Goal: Task Accomplishment & Management: Use online tool/utility

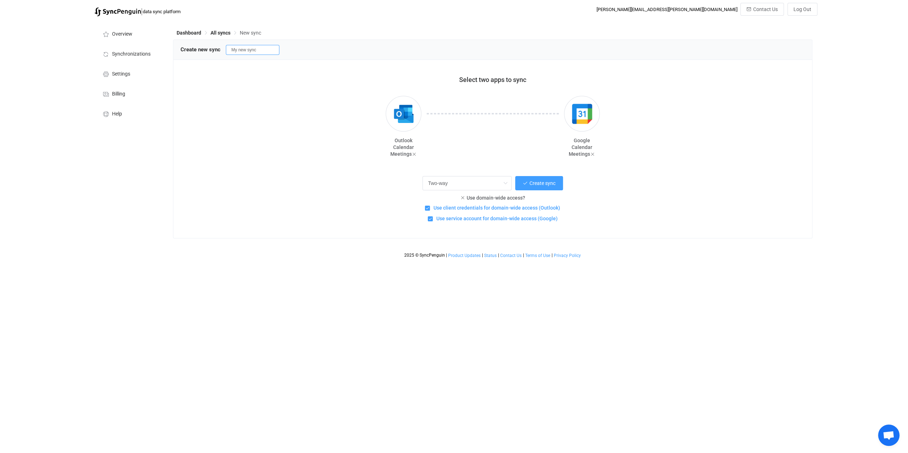
click at [262, 50] on input "My new sync" at bounding box center [253, 50] width 54 height 10
type input "OutlookSync"
click at [121, 74] on span "Settings" at bounding box center [121, 74] width 18 height 6
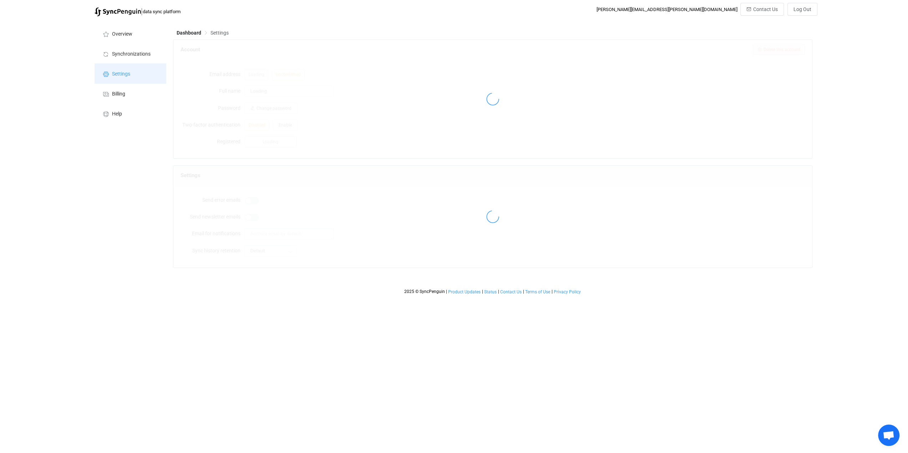
type input "[PERSON_NAME]"
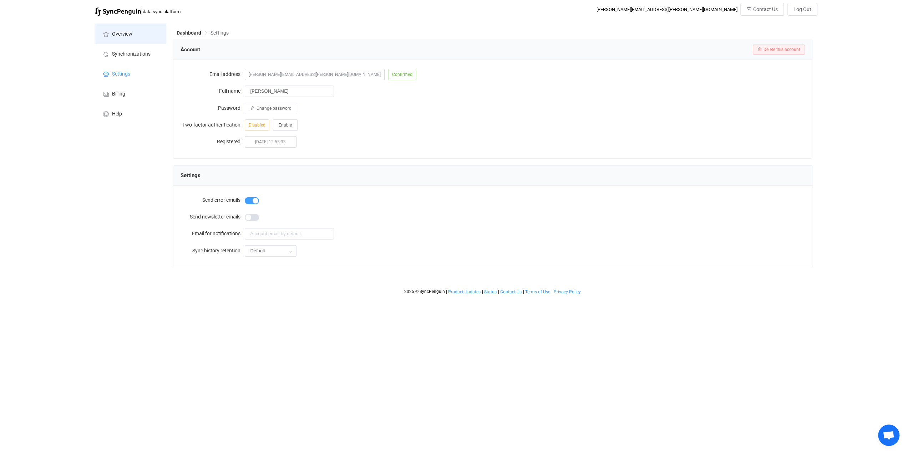
click at [122, 34] on span "Overview" at bounding box center [122, 34] width 20 height 6
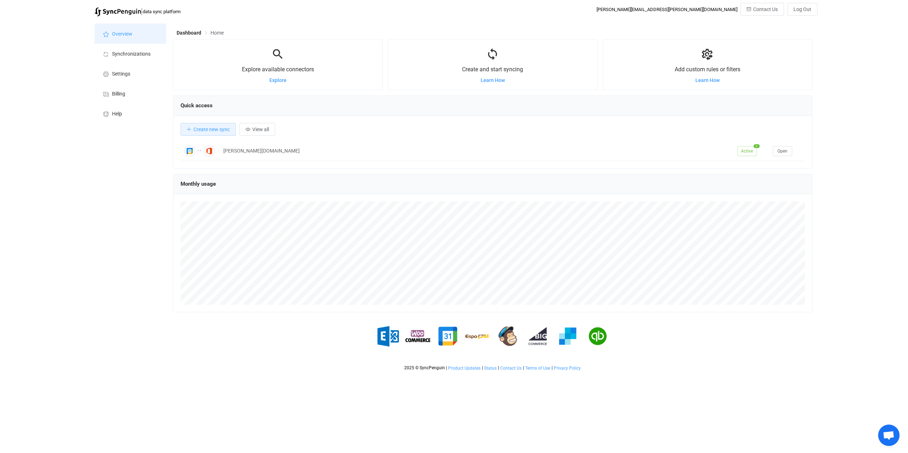
scroll to position [138, 639]
click at [272, 129] on button "View all" at bounding box center [257, 129] width 36 height 13
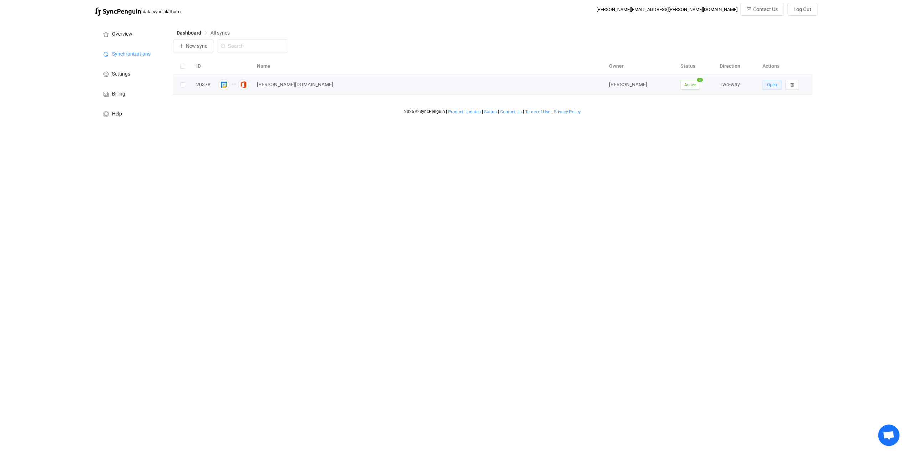
click at [774, 87] on span "Open" at bounding box center [772, 84] width 10 height 5
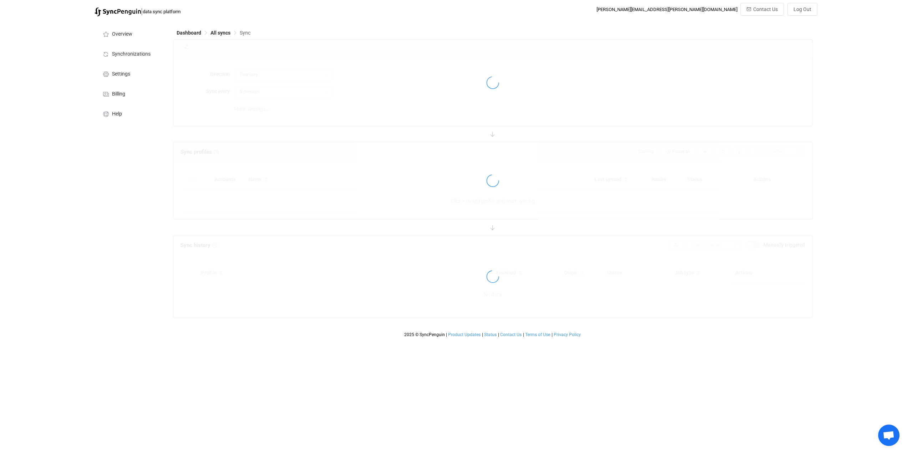
type input "10 minutes"
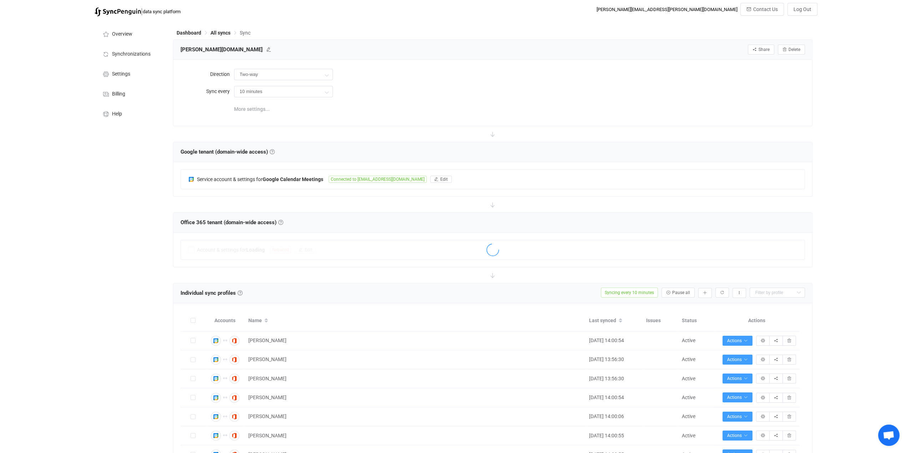
click at [255, 109] on span "More settings..." at bounding box center [252, 109] width 36 height 14
click at [761, 51] on span "Share" at bounding box center [764, 49] width 11 height 5
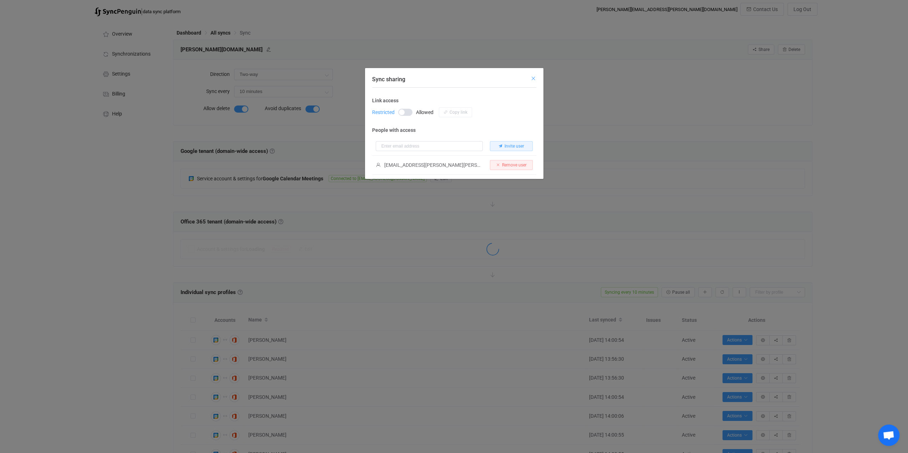
click at [532, 77] on icon "Close" at bounding box center [534, 79] width 6 height 6
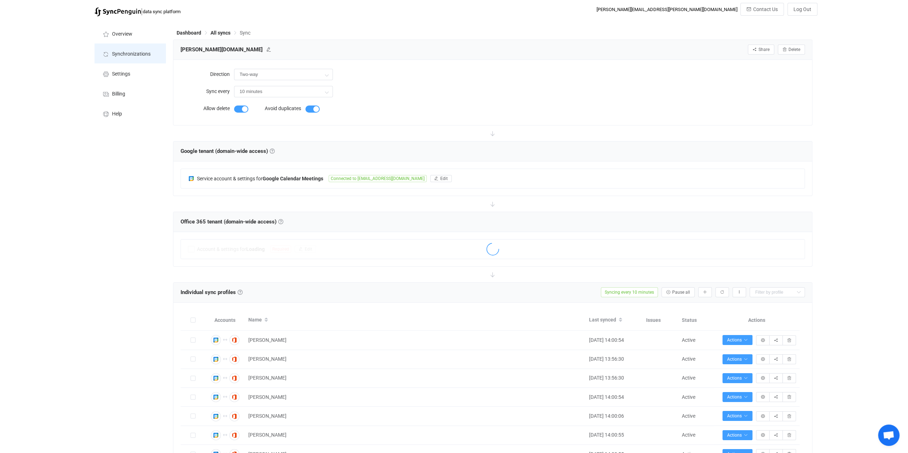
click at [125, 56] on span "Synchronizations" at bounding box center [131, 54] width 39 height 6
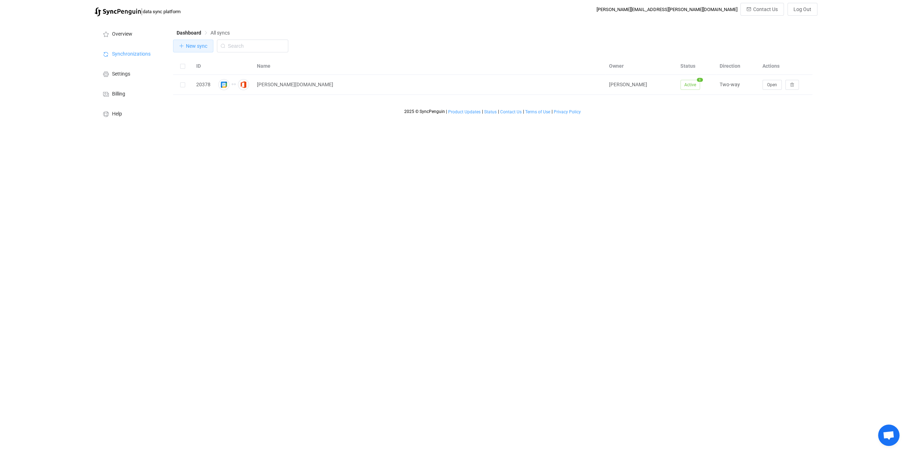
click at [193, 48] on span "New sync" at bounding box center [196, 46] width 21 height 6
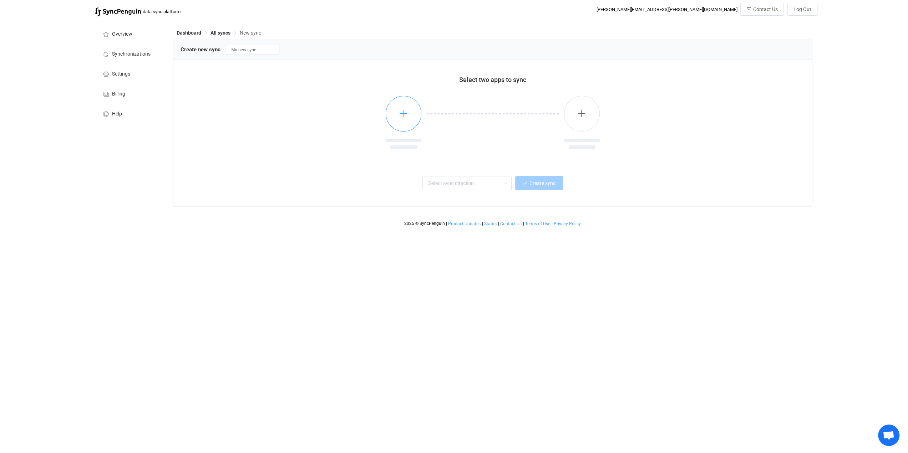
click at [402, 124] on button "button" at bounding box center [404, 114] width 36 height 36
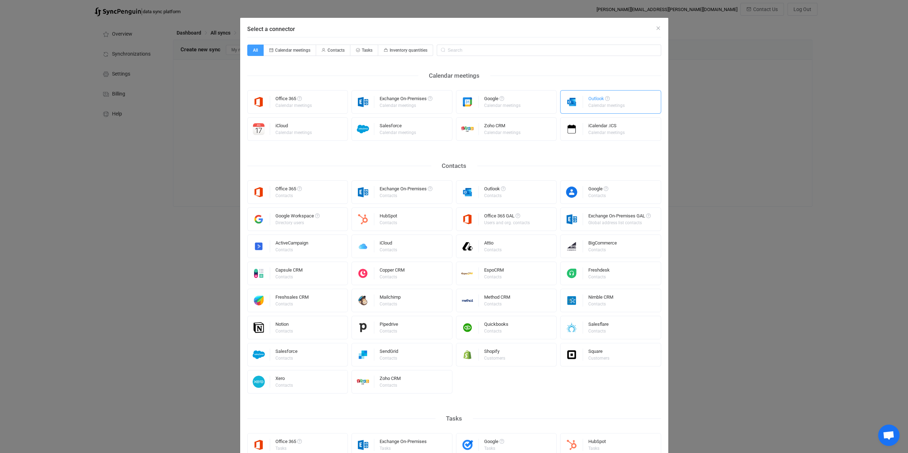
click at [592, 101] on div "Outlook" at bounding box center [606, 99] width 37 height 7
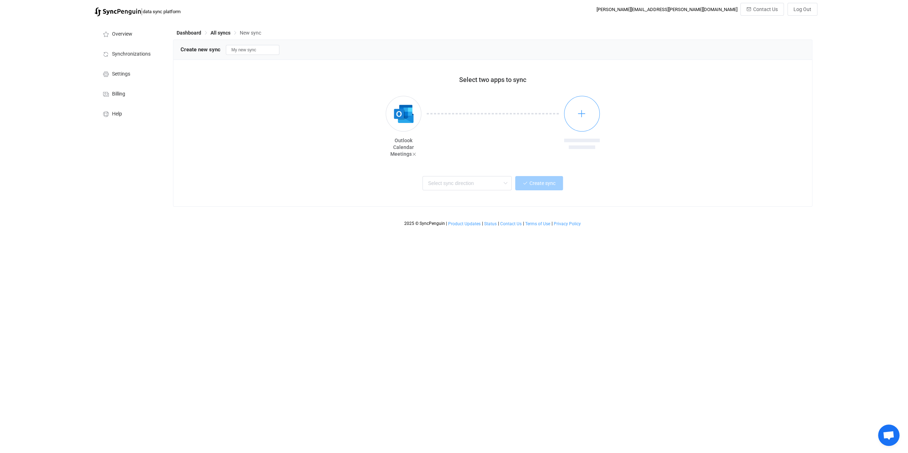
click at [576, 118] on button "button" at bounding box center [582, 114] width 36 height 36
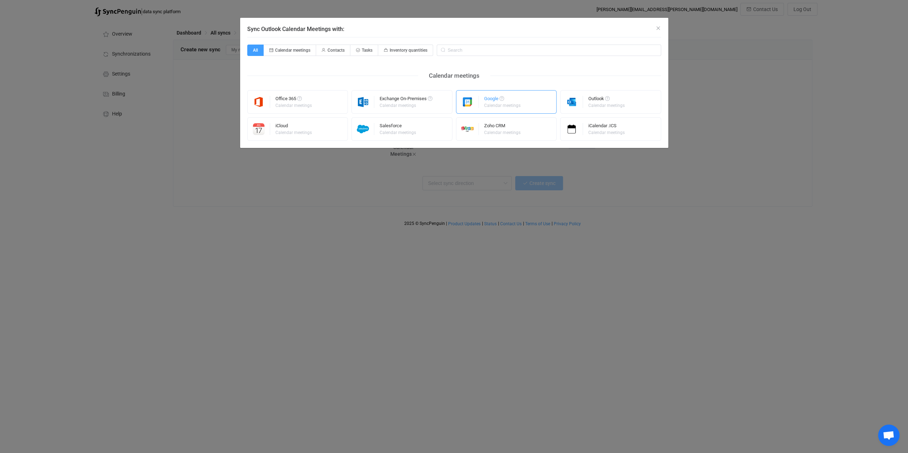
click at [490, 105] on div "Calendar meetings" at bounding box center [502, 105] width 36 height 4
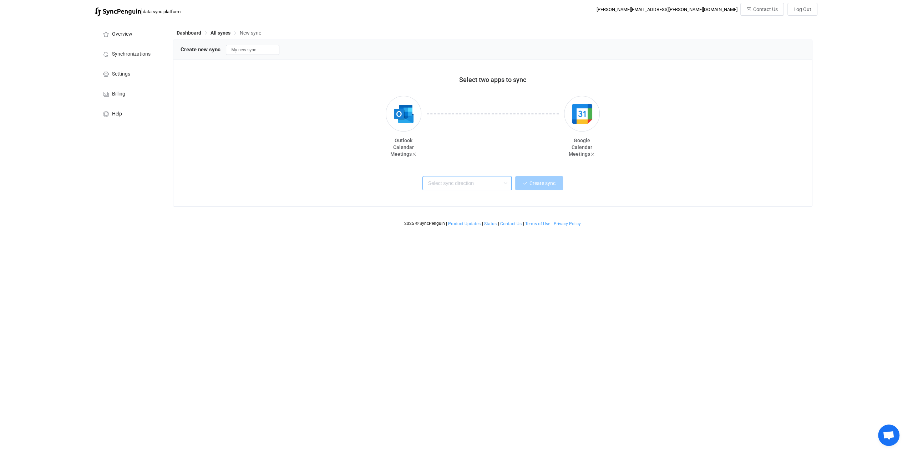
click at [494, 179] on input "text" at bounding box center [466, 183] width 89 height 14
click at [449, 206] on span "One or multiple two-way syncs" at bounding box center [461, 210] width 62 height 8
type input "Two-way"
click at [552, 184] on span "Create sync" at bounding box center [542, 184] width 26 height 6
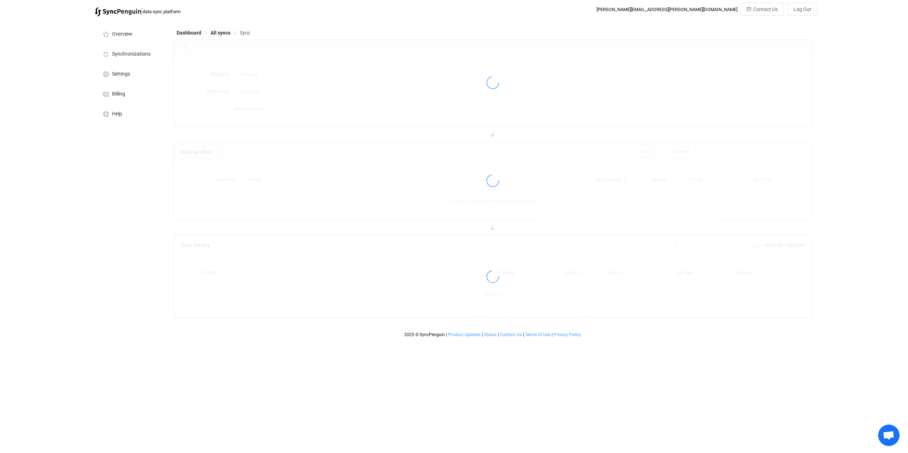
type input "10 minutes"
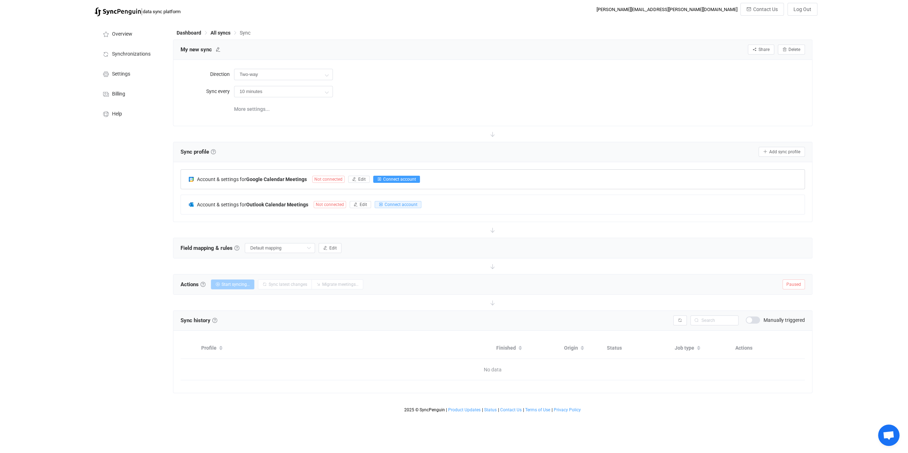
click at [397, 177] on span "Connect account" at bounding box center [399, 179] width 33 height 5
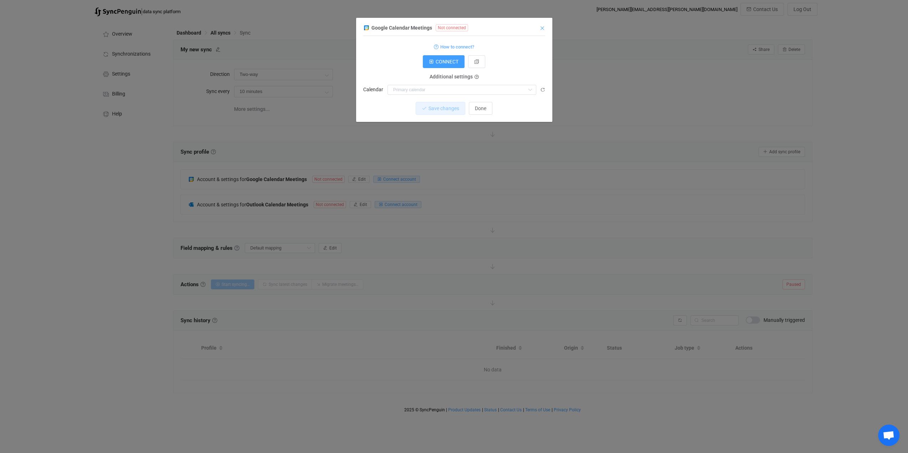
click at [543, 26] on icon "Close" at bounding box center [542, 28] width 6 height 6
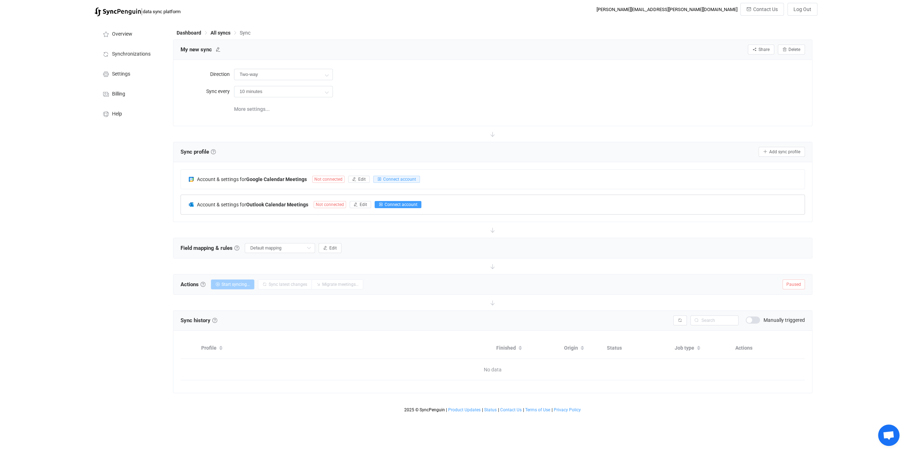
click at [390, 203] on span "Connect account" at bounding box center [401, 204] width 33 height 5
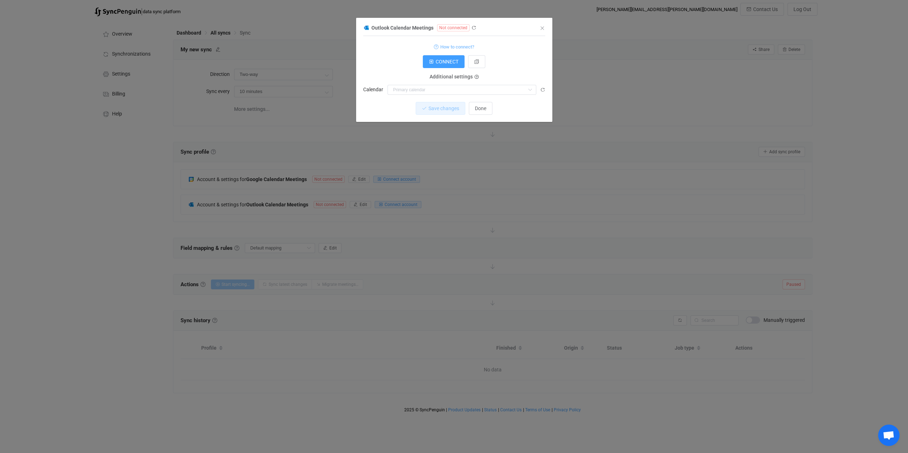
click at [450, 46] on span "How to connect?" at bounding box center [457, 47] width 34 height 8
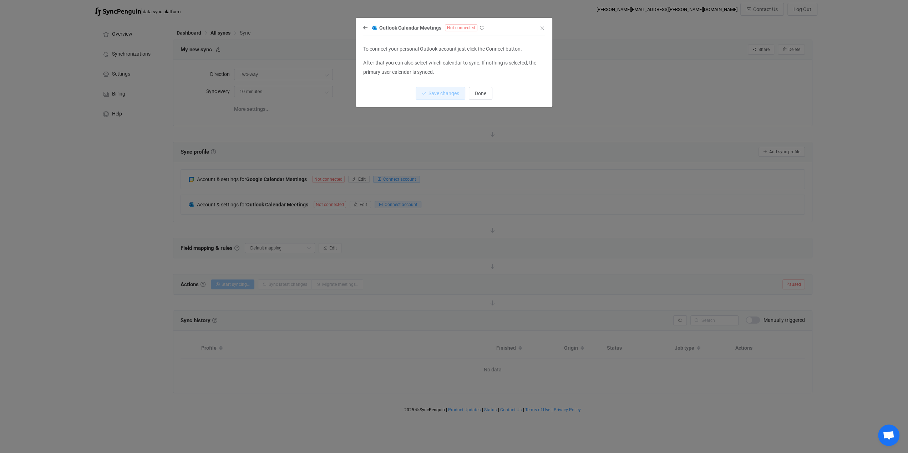
click at [359, 27] on div "Outlook Calendar Meetings Not connected To connect your personal Outlook accoun…" at bounding box center [454, 65] width 196 height 84
click at [373, 28] on img "dialog" at bounding box center [374, 28] width 6 height 6
click at [364, 28] on icon "dialog" at bounding box center [365, 27] width 4 height 5
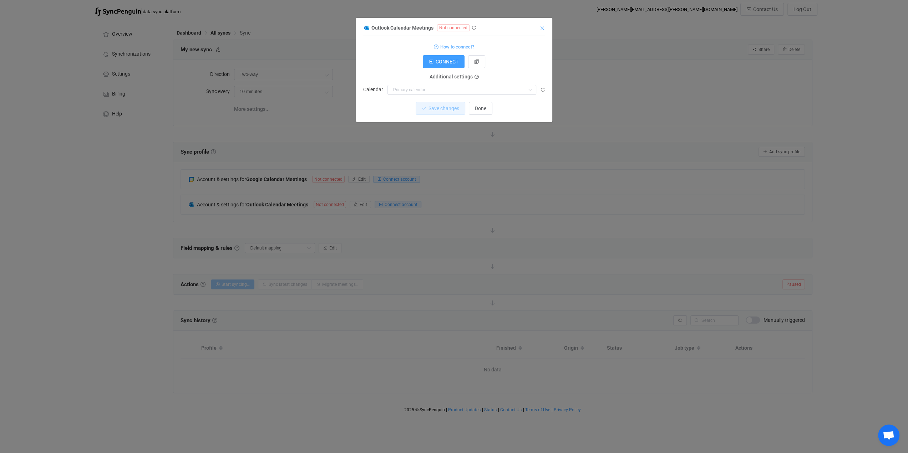
click at [544, 25] on button "Close" at bounding box center [542, 28] width 6 height 7
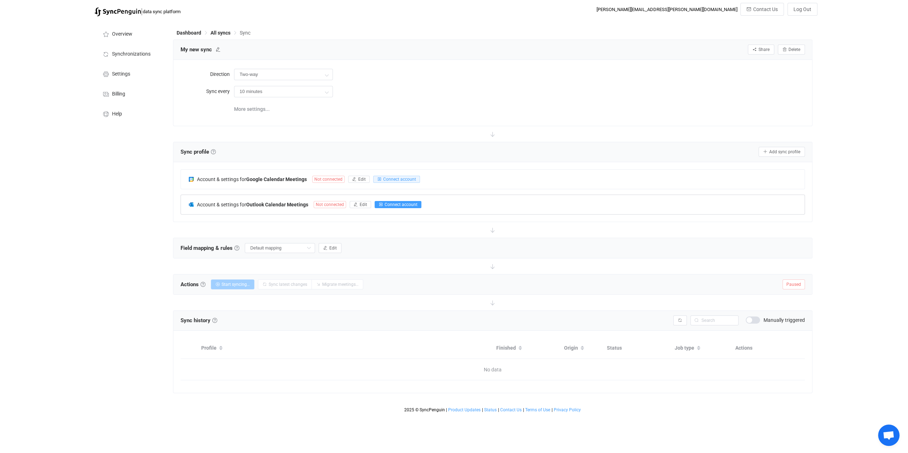
click at [400, 203] on span "Connect account" at bounding box center [401, 204] width 33 height 5
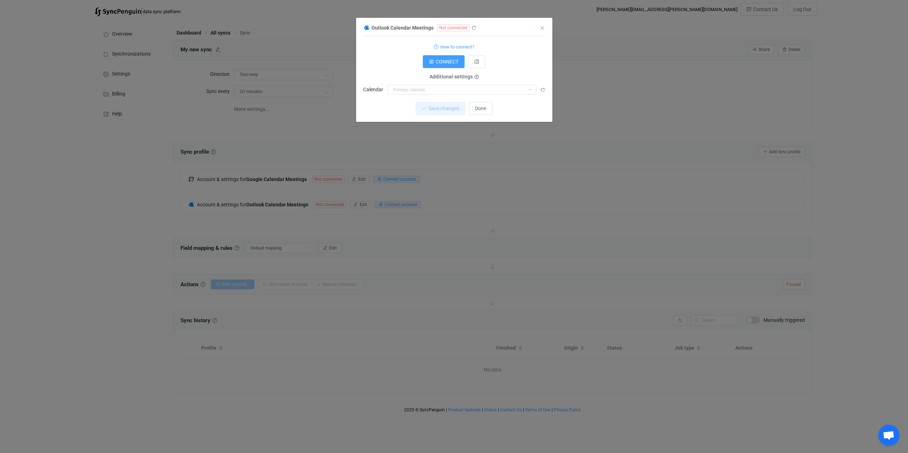
click at [544, 26] on icon "Close" at bounding box center [542, 28] width 6 height 6
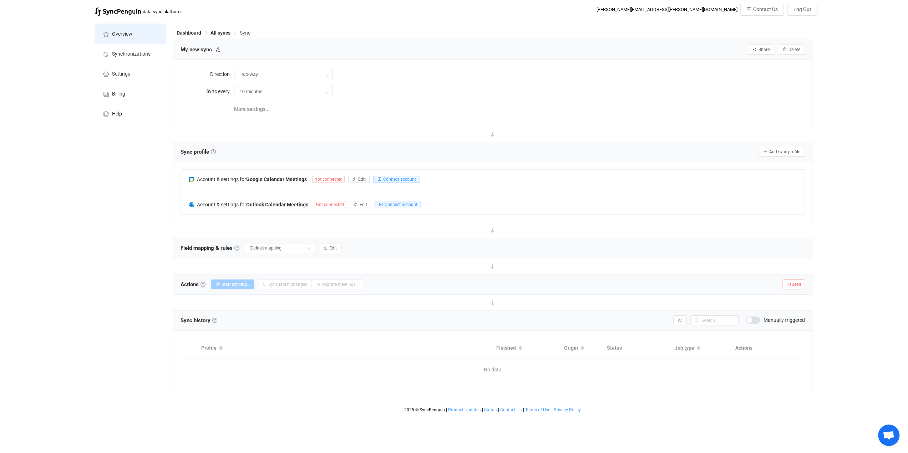
click at [118, 29] on li "Overview" at bounding box center [130, 34] width 71 height 20
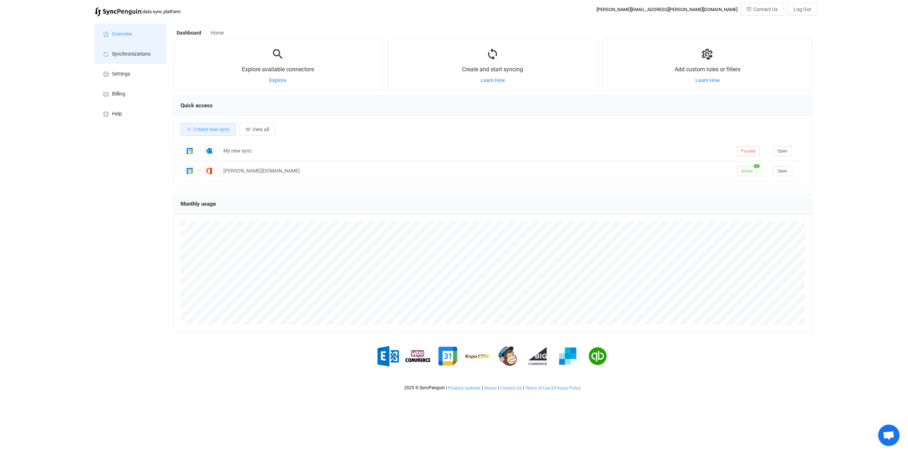
scroll to position [138, 639]
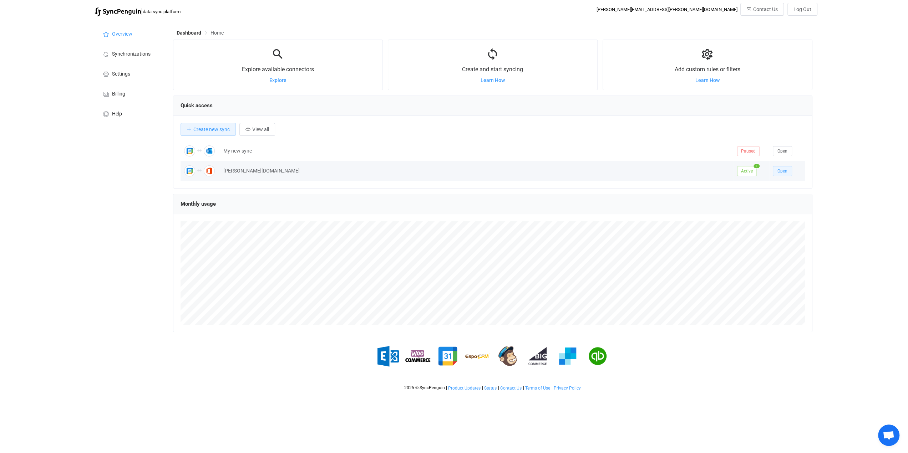
click at [779, 170] on span "Open" at bounding box center [782, 171] width 10 height 5
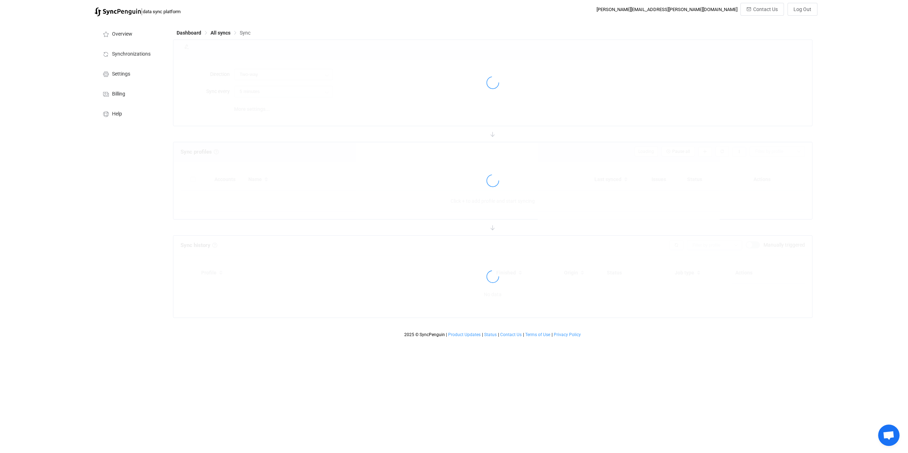
type input "10 minutes"
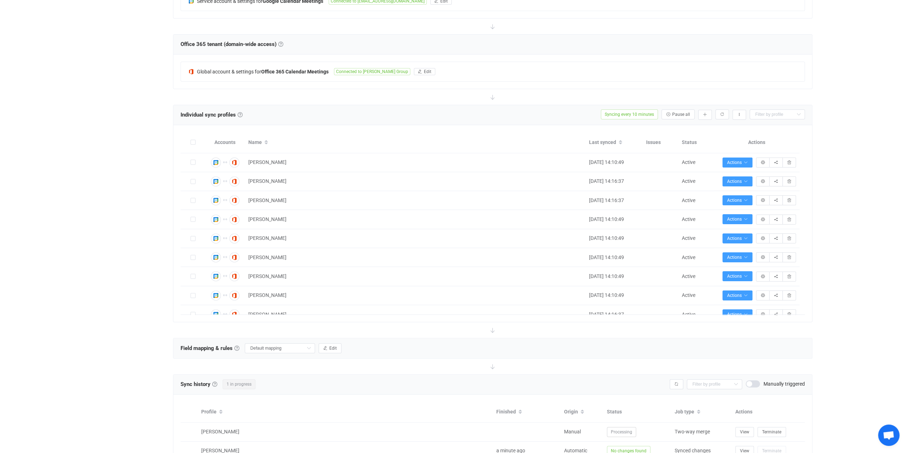
scroll to position [29, 0]
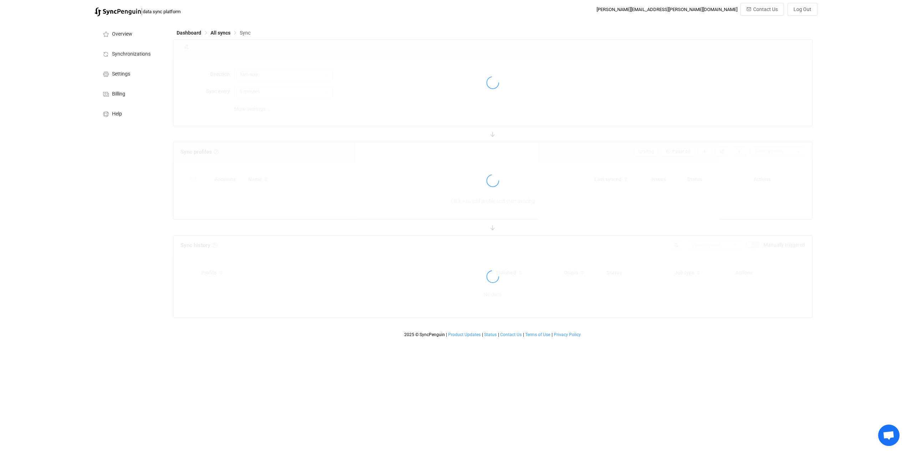
type input "10 minutes"
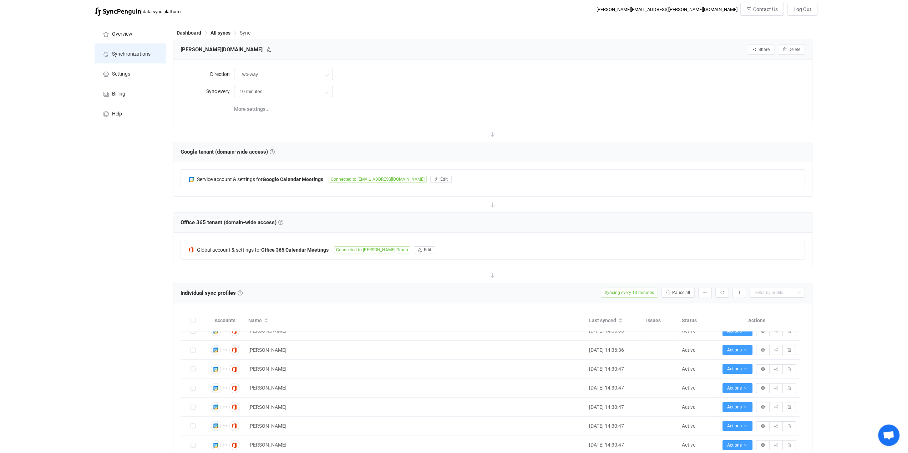
click at [120, 56] on span "Synchronizations" at bounding box center [131, 54] width 39 height 6
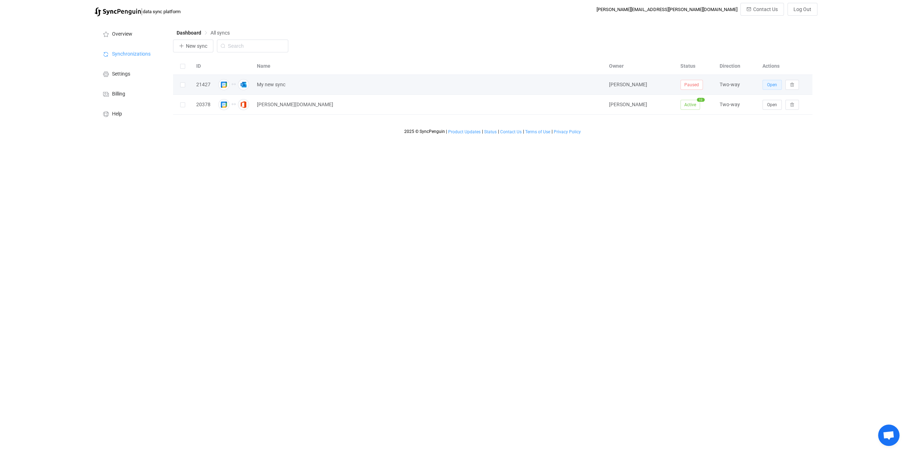
click at [775, 86] on span "Open" at bounding box center [772, 84] width 10 height 5
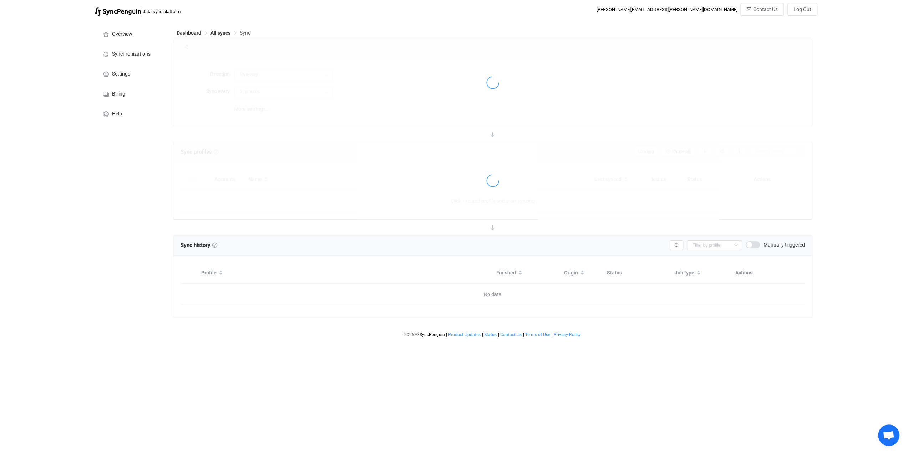
type input "10 minutes"
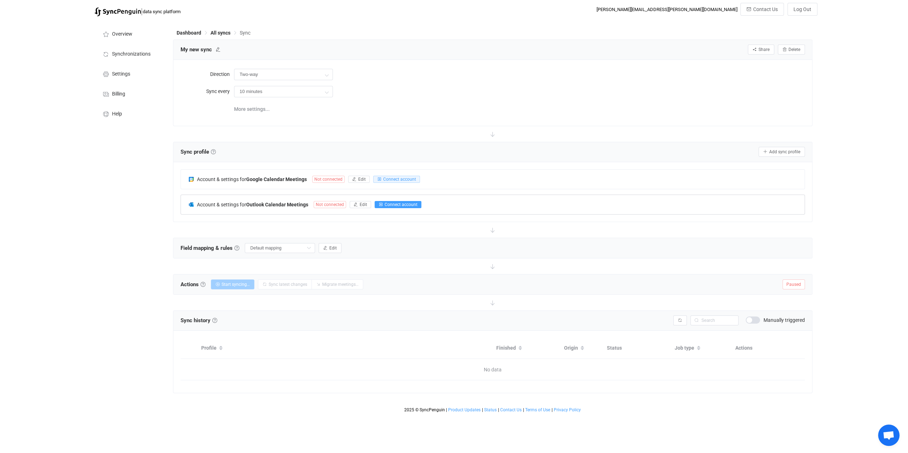
click at [400, 203] on span "Connect account" at bounding box center [401, 204] width 33 height 5
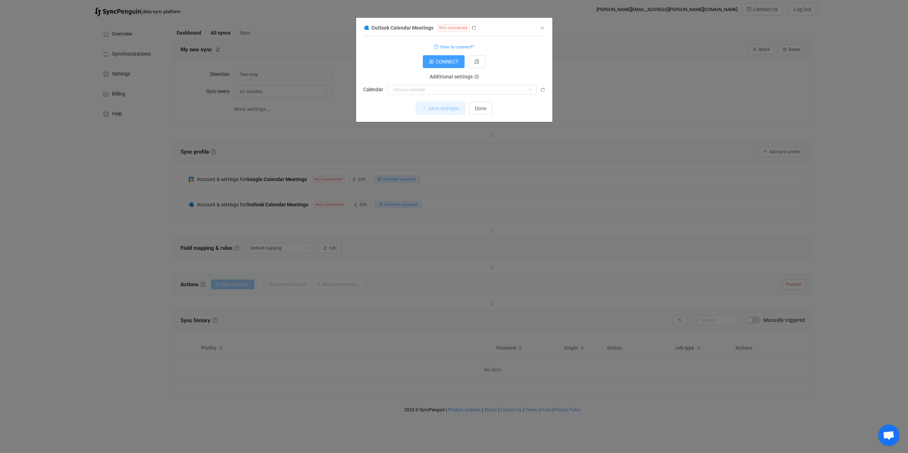
click at [549, 33] on div "Outlook Calendar Meetings Not connected 1 { { "connectionType": "default" } Sta…" at bounding box center [454, 72] width 196 height 99
click at [540, 28] on icon "Close" at bounding box center [542, 28] width 6 height 6
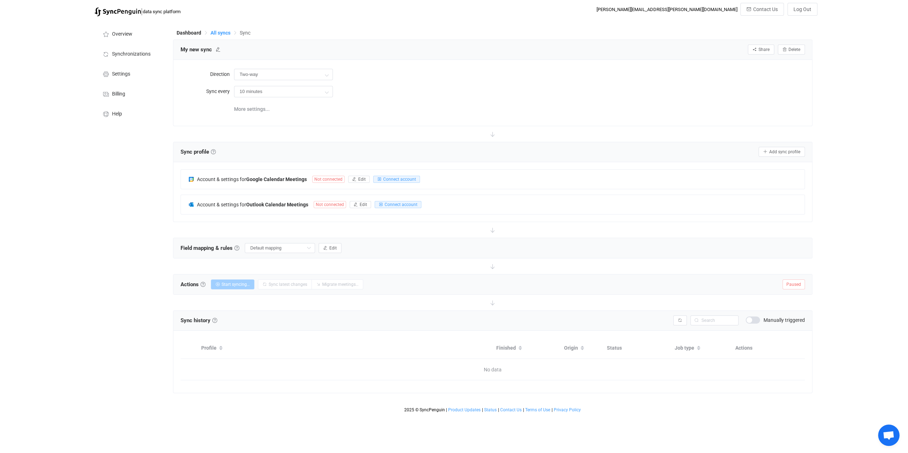
click at [225, 33] on span "All syncs" at bounding box center [221, 33] width 20 height 6
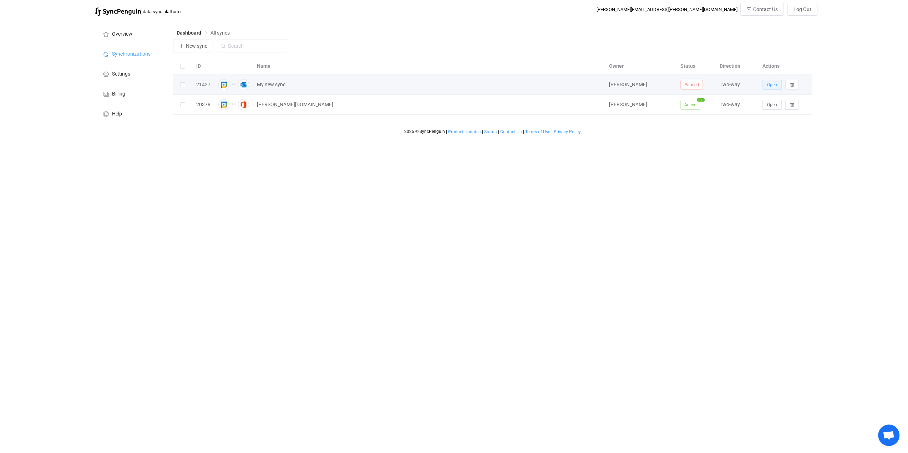
click at [769, 85] on span "Open" at bounding box center [772, 84] width 10 height 5
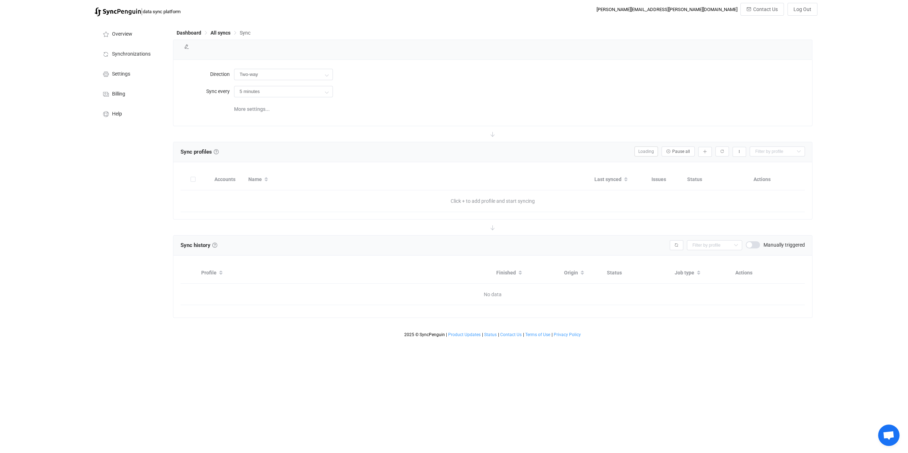
type input "10 minutes"
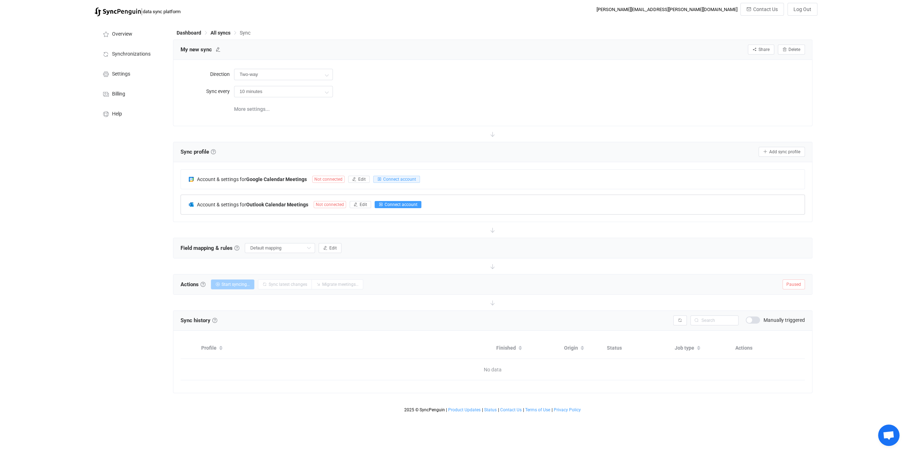
click at [399, 203] on span "Connect account" at bounding box center [401, 204] width 33 height 5
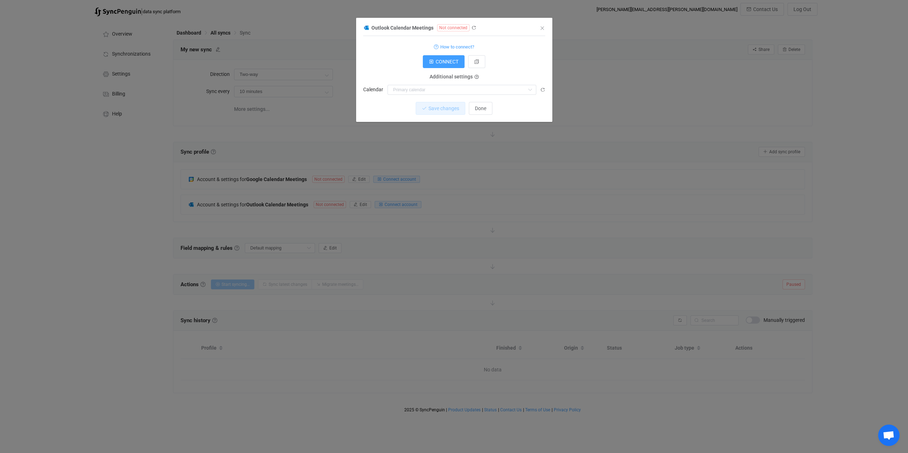
click at [457, 29] on span "Not connected" at bounding box center [453, 27] width 32 height 7
click at [452, 67] on button "CONNECT" at bounding box center [444, 61] width 42 height 13
click at [543, 25] on icon "Close" at bounding box center [542, 28] width 6 height 6
